Goal: Task Accomplishment & Management: Manage account settings

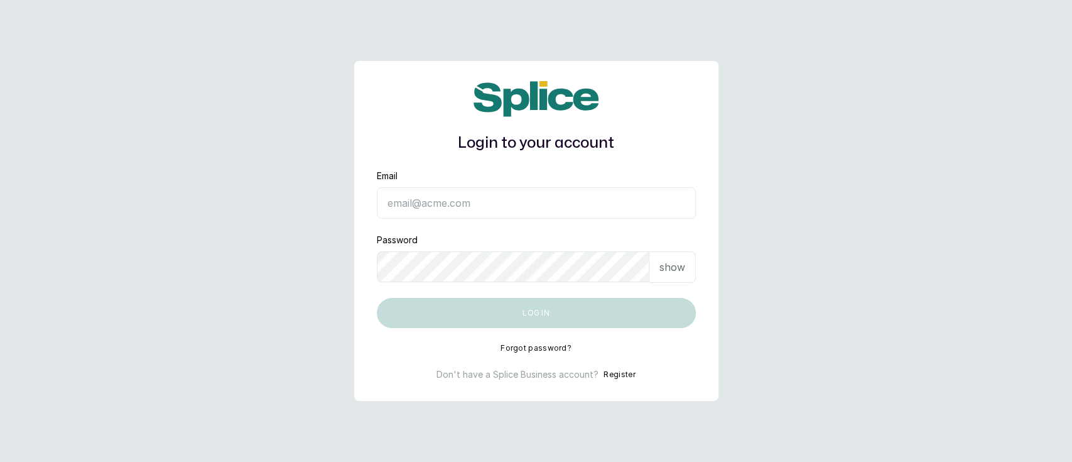
click at [523, 183] on div "Email" at bounding box center [536, 194] width 319 height 49
click at [514, 197] on input "Email" at bounding box center [536, 202] width 319 height 31
type input "[EMAIL_ADDRESS][DOMAIN_NAME]"
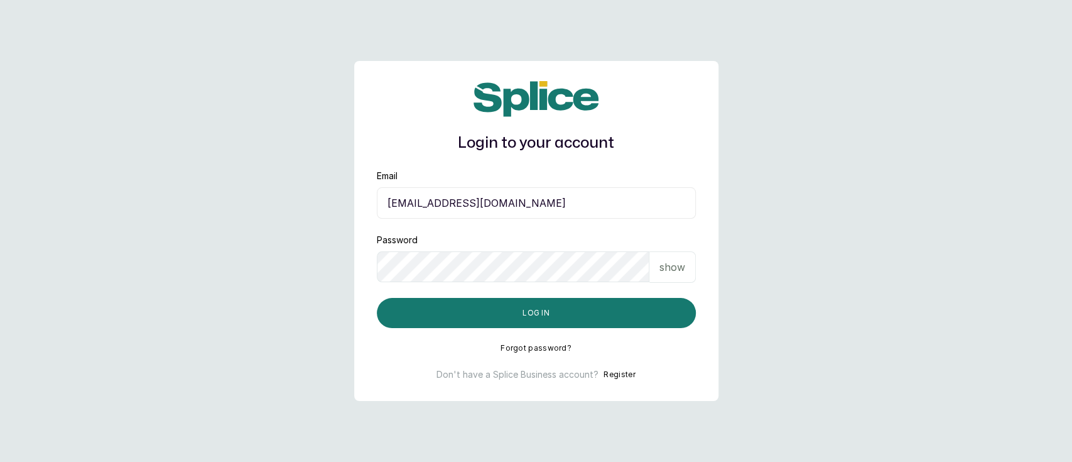
click at [362, 303] on div "Login to your account Email [EMAIL_ADDRESS][DOMAIN_NAME] Password show Log in F…" at bounding box center [536, 231] width 364 height 340
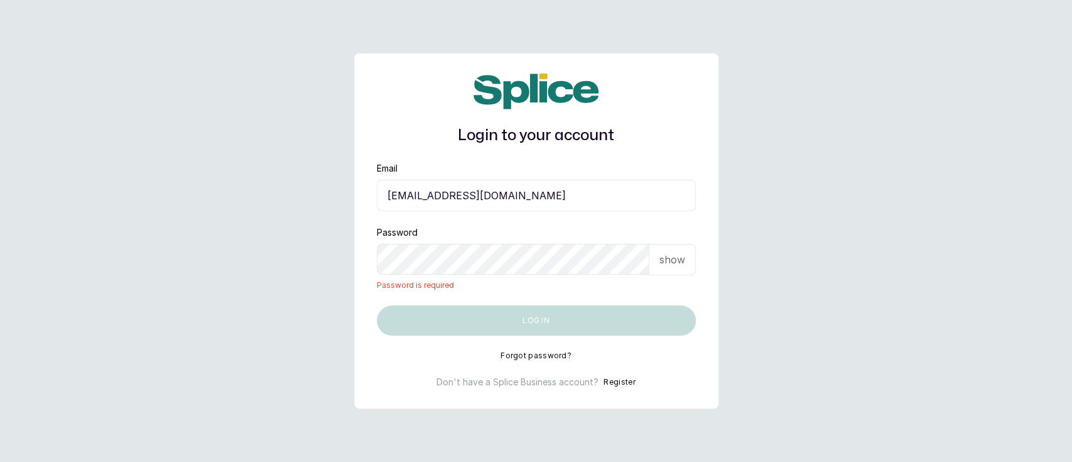
click at [559, 356] on button "Forgot password?" at bounding box center [536, 355] width 71 height 10
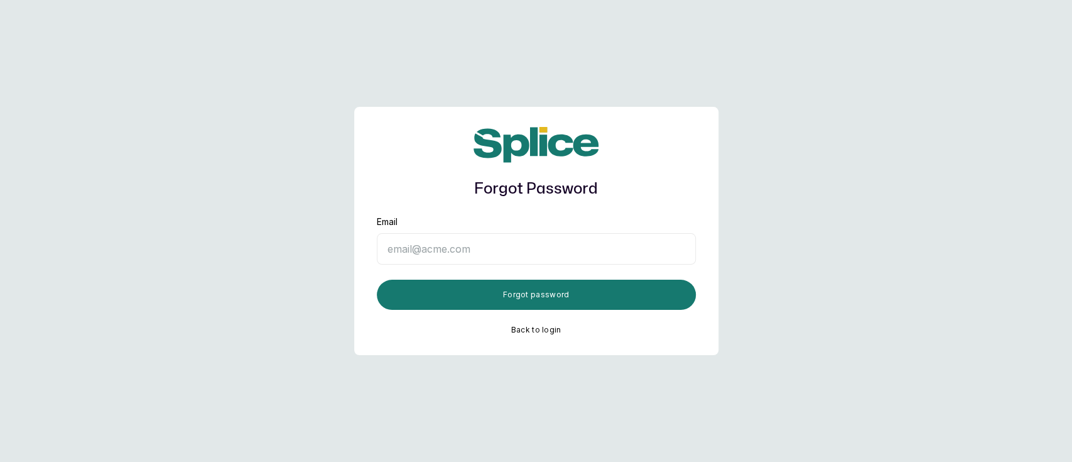
click at [450, 254] on input "Email" at bounding box center [536, 248] width 319 height 31
type input "[EMAIL_ADDRESS][DOMAIN_NAME]"
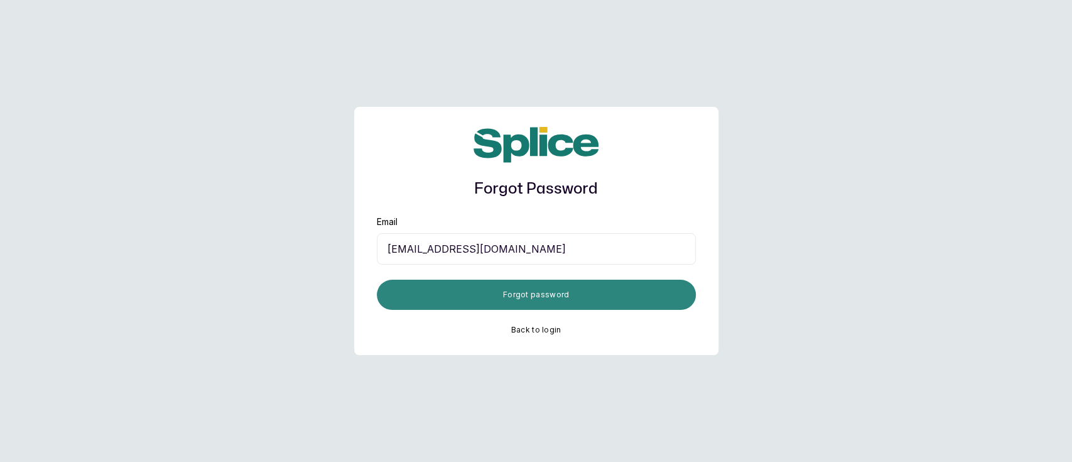
click at [527, 299] on button "Forgot password" at bounding box center [536, 295] width 319 height 30
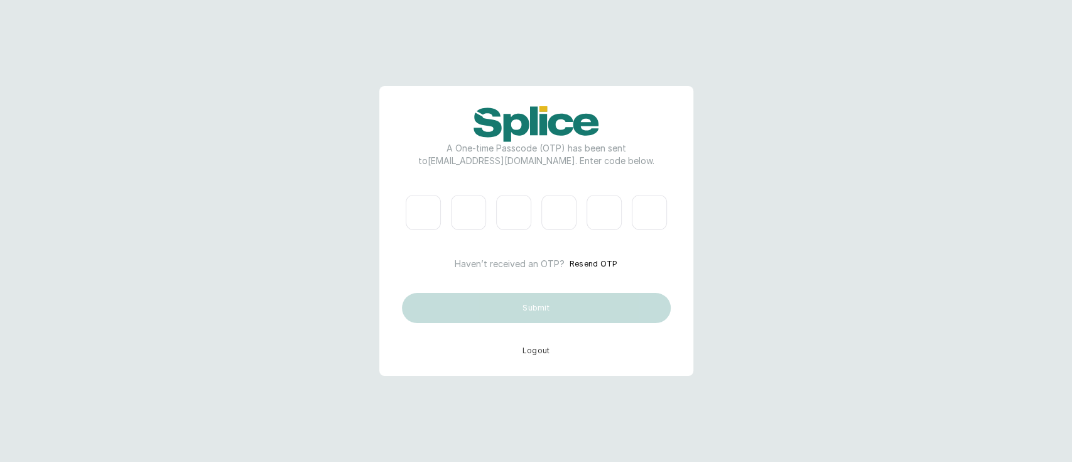
click at [420, 204] on input "Please enter verification code. Digit 1" at bounding box center [423, 212] width 35 height 35
type input "2"
type input "1"
type input "7"
type input "6"
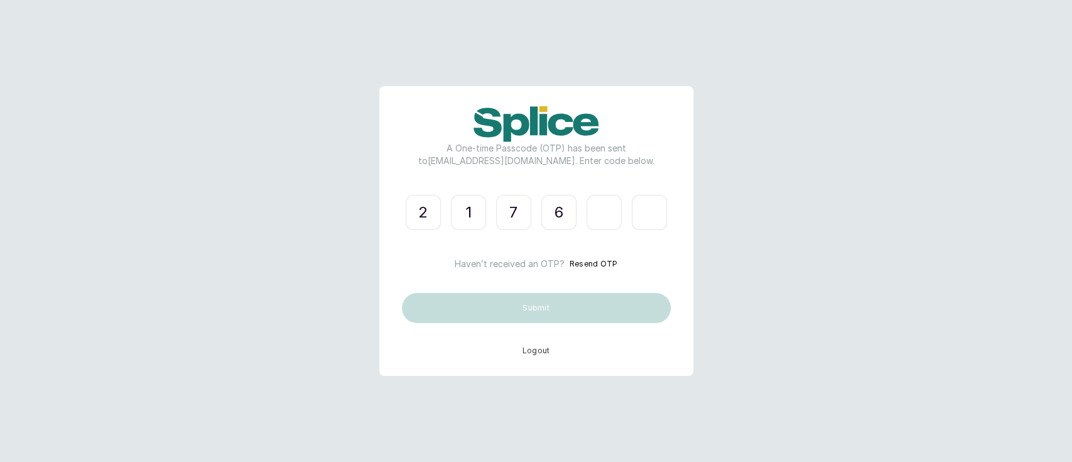
type input "7"
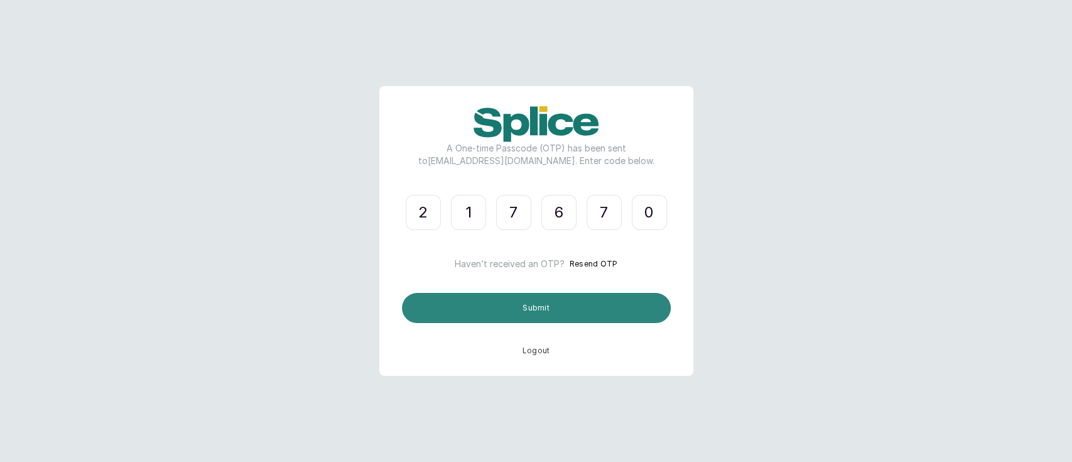
type input "0"
click at [493, 303] on button "Submit" at bounding box center [536, 308] width 269 height 30
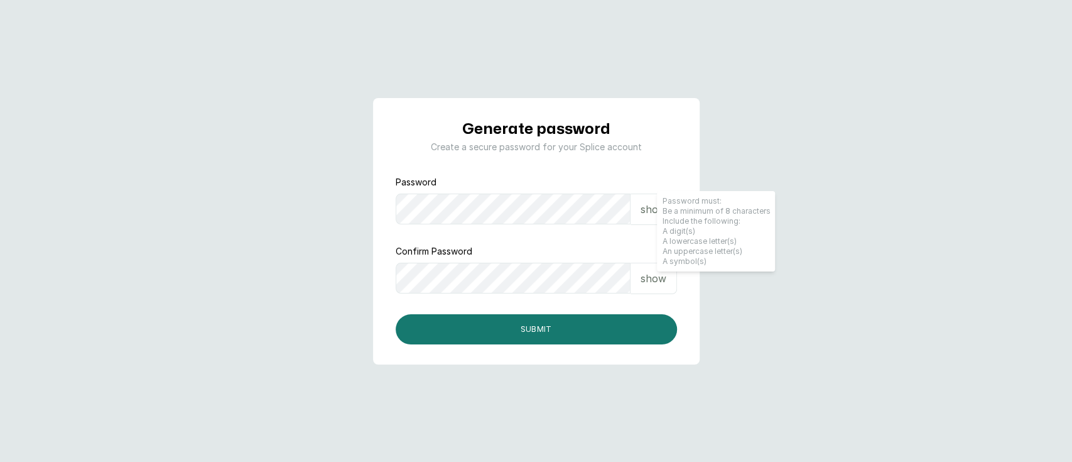
click at [659, 273] on p "show" at bounding box center [654, 278] width 26 height 15
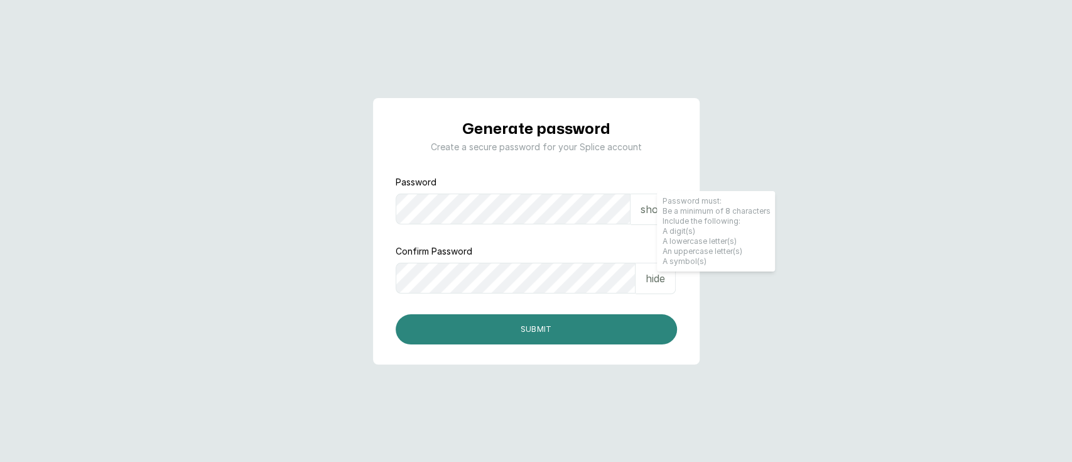
click at [572, 331] on button "Submit" at bounding box center [536, 329] width 281 height 30
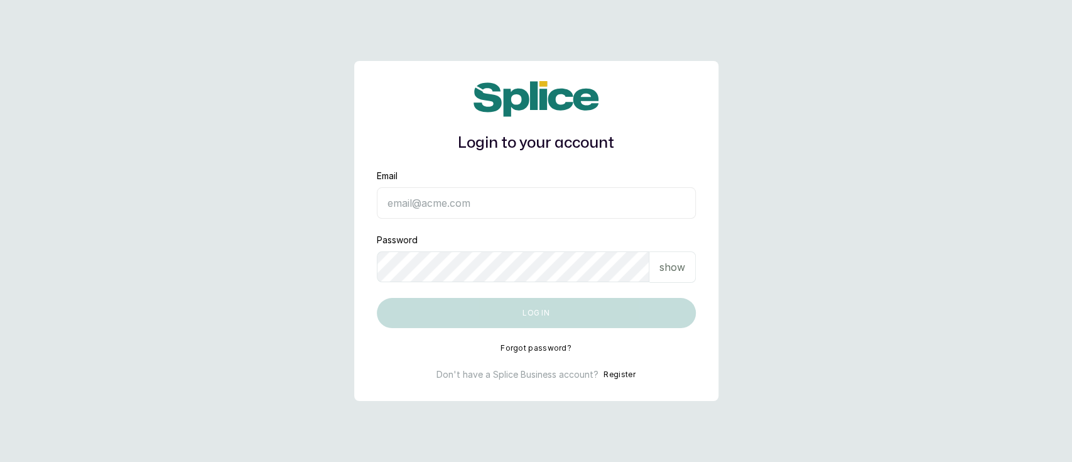
click at [472, 204] on input "Email" at bounding box center [536, 202] width 319 height 31
type input "[EMAIL_ADDRESS][DOMAIN_NAME]"
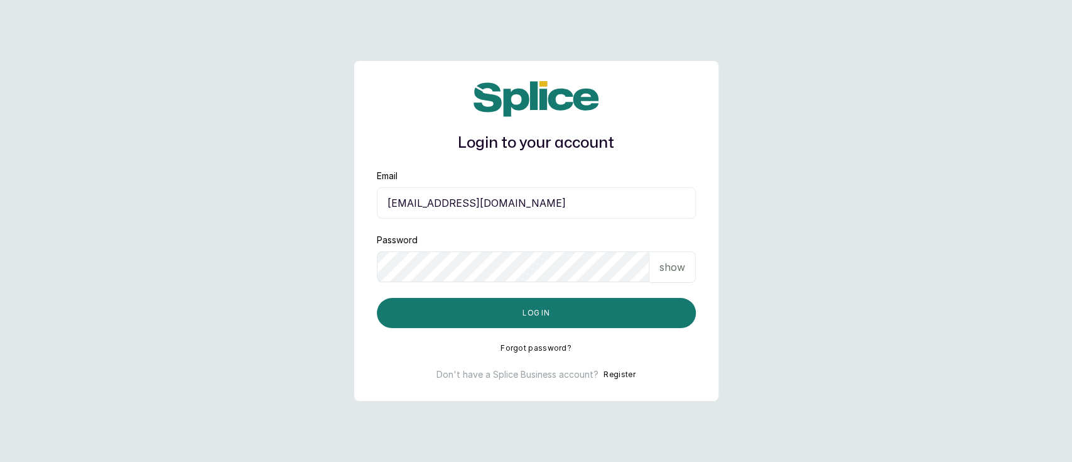
click at [659, 281] on div "show" at bounding box center [672, 266] width 46 height 31
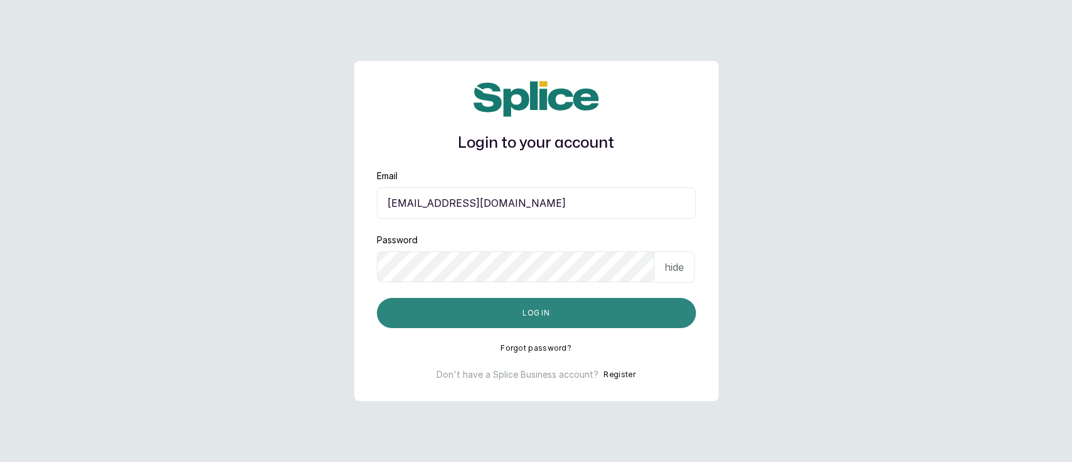
click at [544, 317] on button "Log in" at bounding box center [536, 313] width 319 height 30
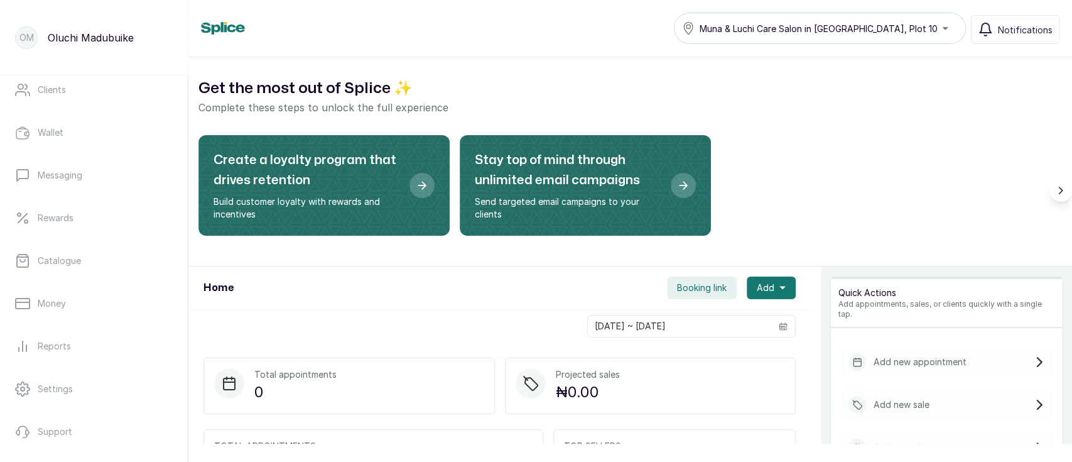
scroll to position [236, 0]
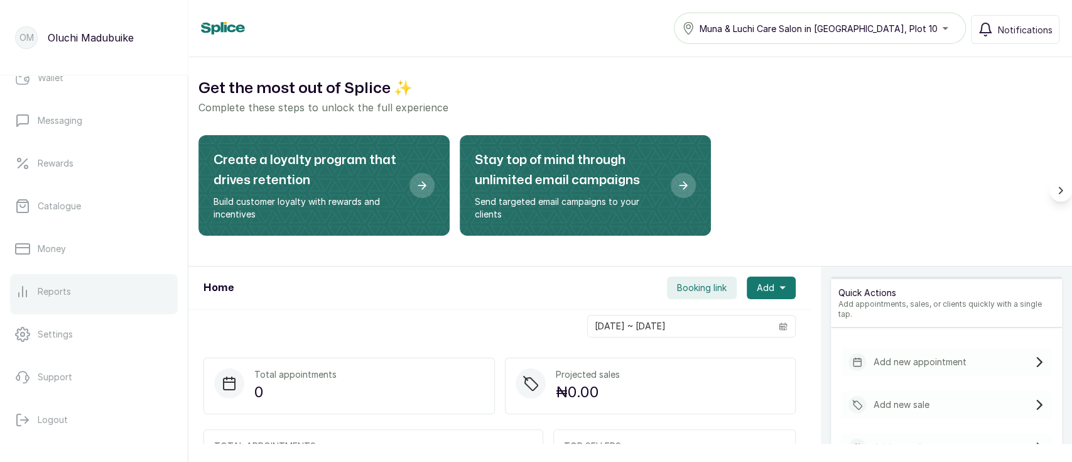
click at [60, 301] on link "Reports" at bounding box center [94, 291] width 168 height 35
